Goal: Obtain resource: Download file/media

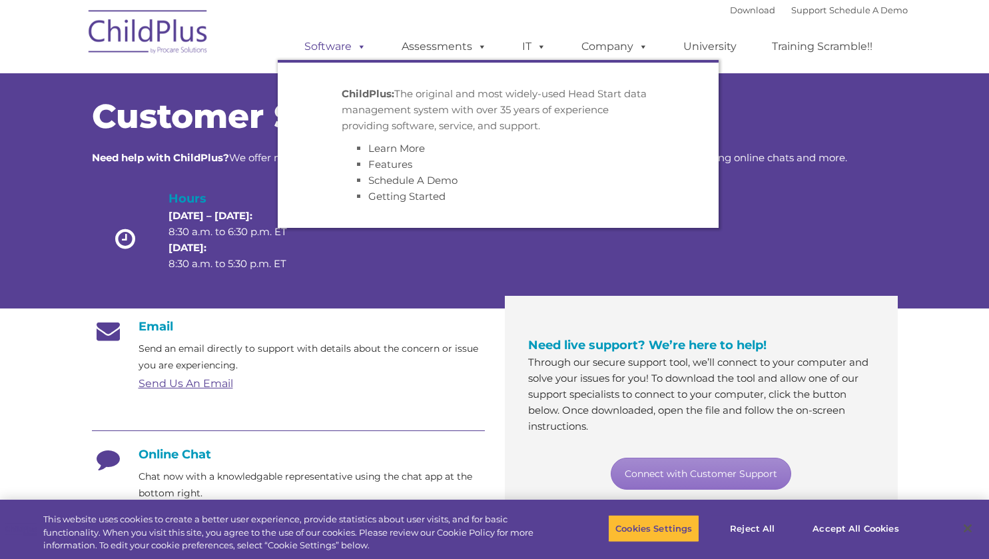
click at [340, 46] on link "Software" at bounding box center [335, 46] width 89 height 27
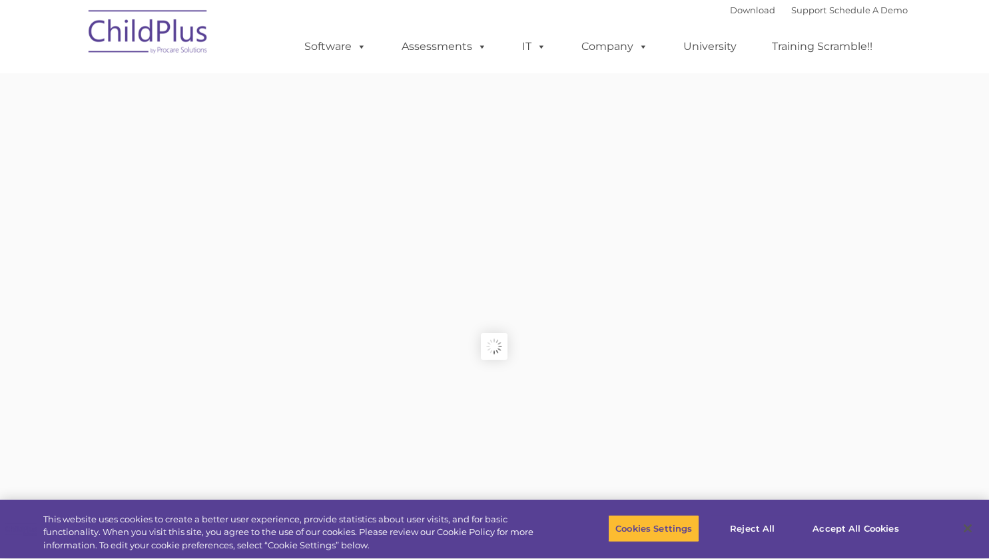
type input ""
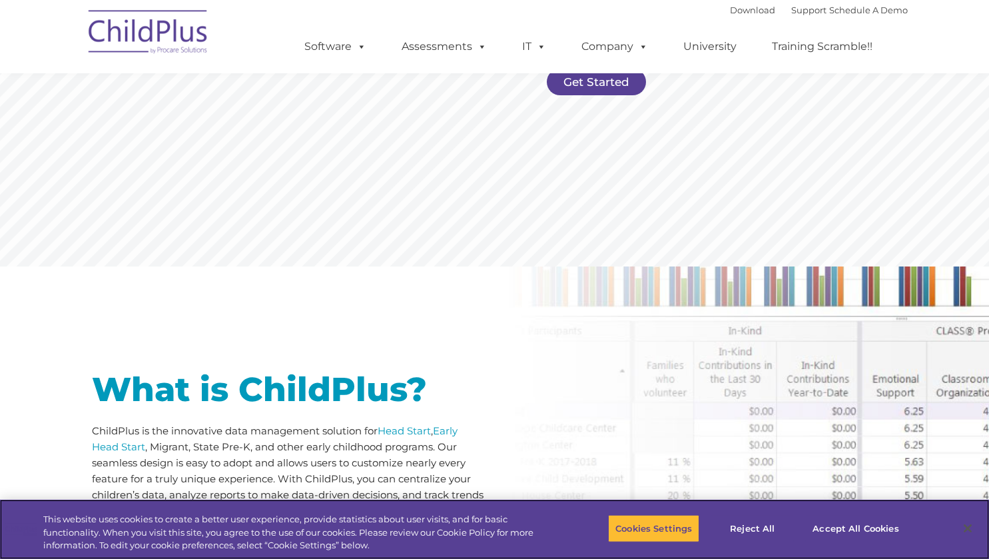
scroll to position [396, 0]
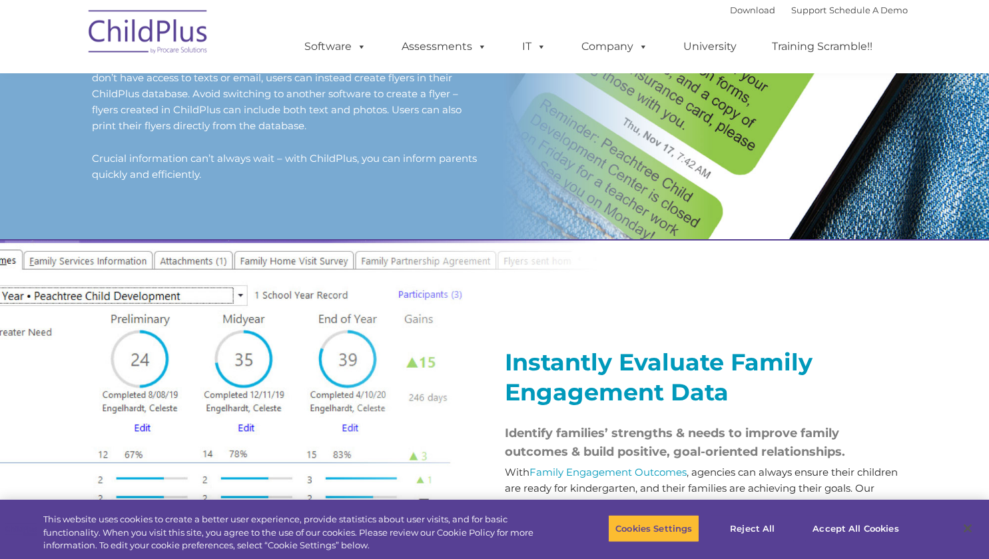
click at [598, 302] on div at bounding box center [701, 297] width 393 height 67
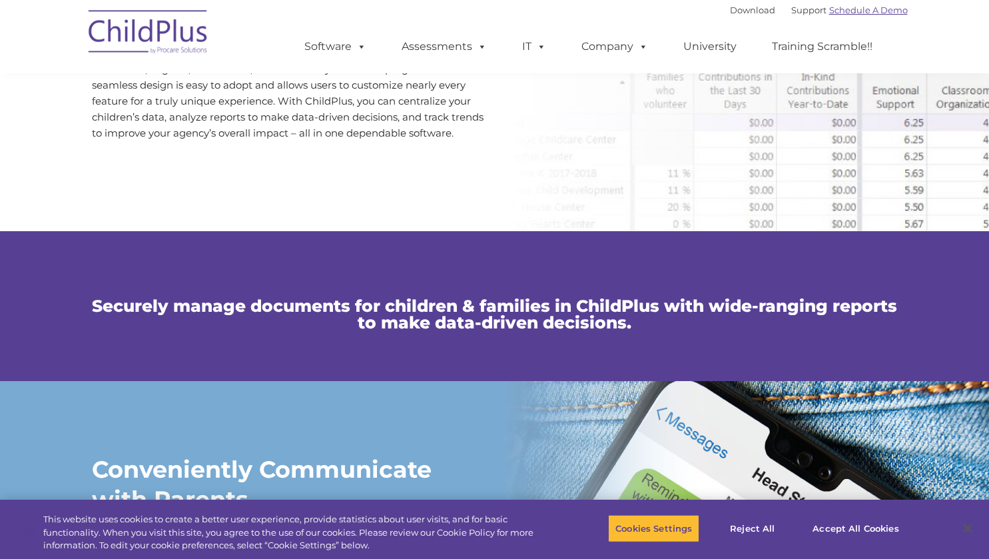
scroll to position [725, 0]
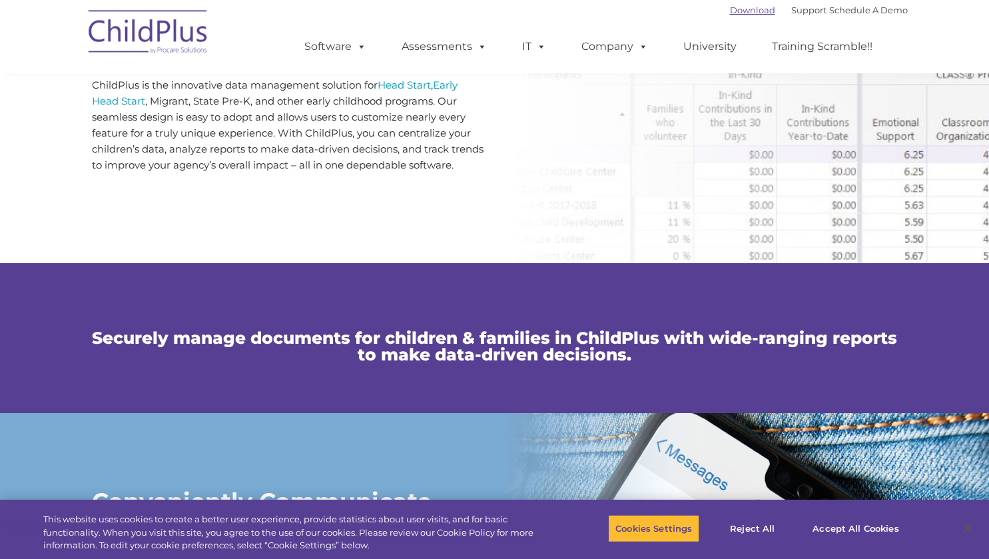
click at [739, 13] on link "Download" at bounding box center [752, 10] width 45 height 11
